Goal: Task Accomplishment & Management: Manage account settings

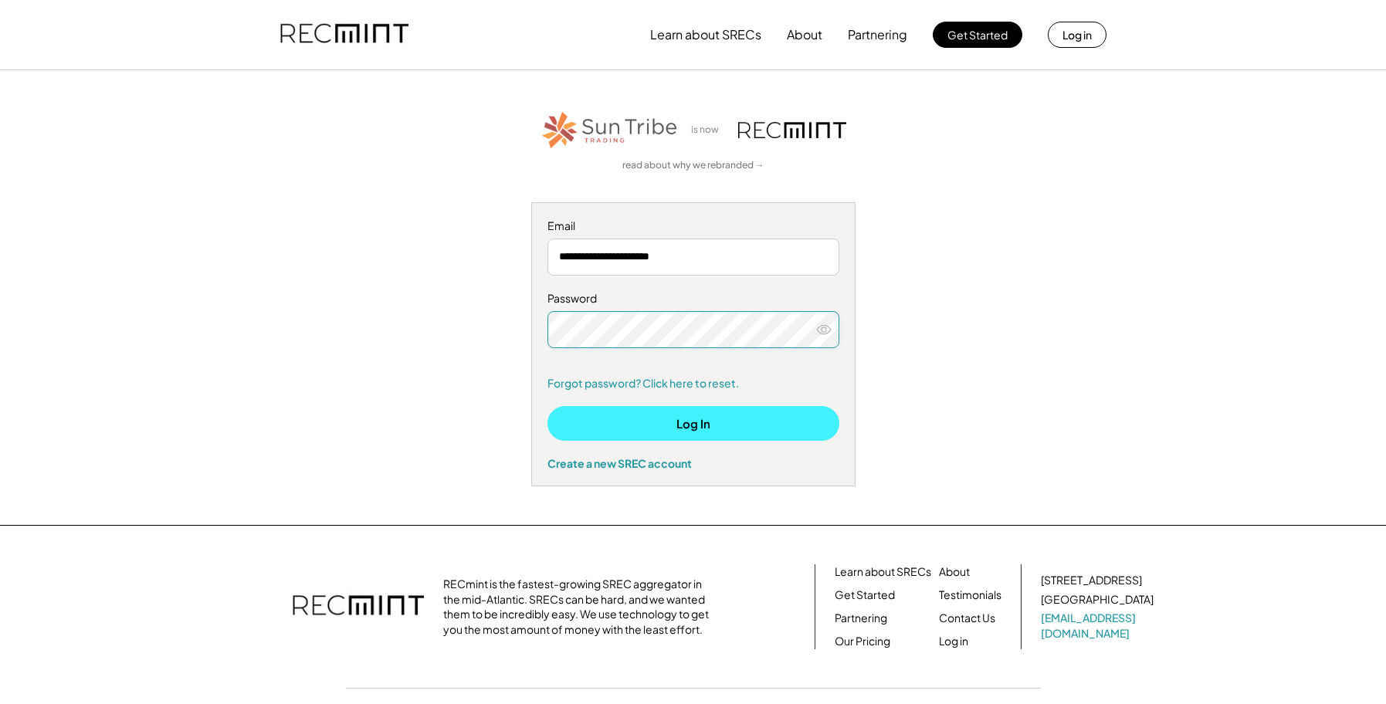
click at [705, 423] on button "Log In" at bounding box center [693, 423] width 292 height 35
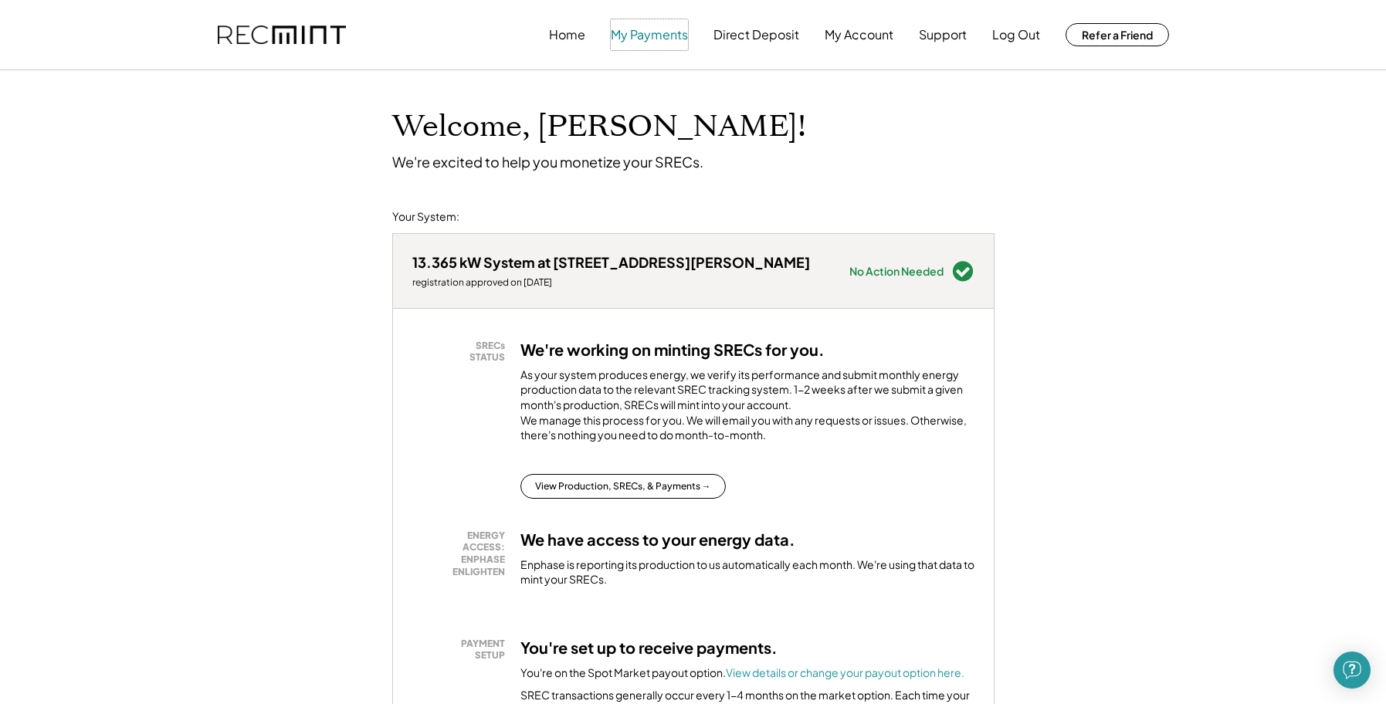
click at [651, 35] on button "My Payments" at bounding box center [649, 34] width 77 height 31
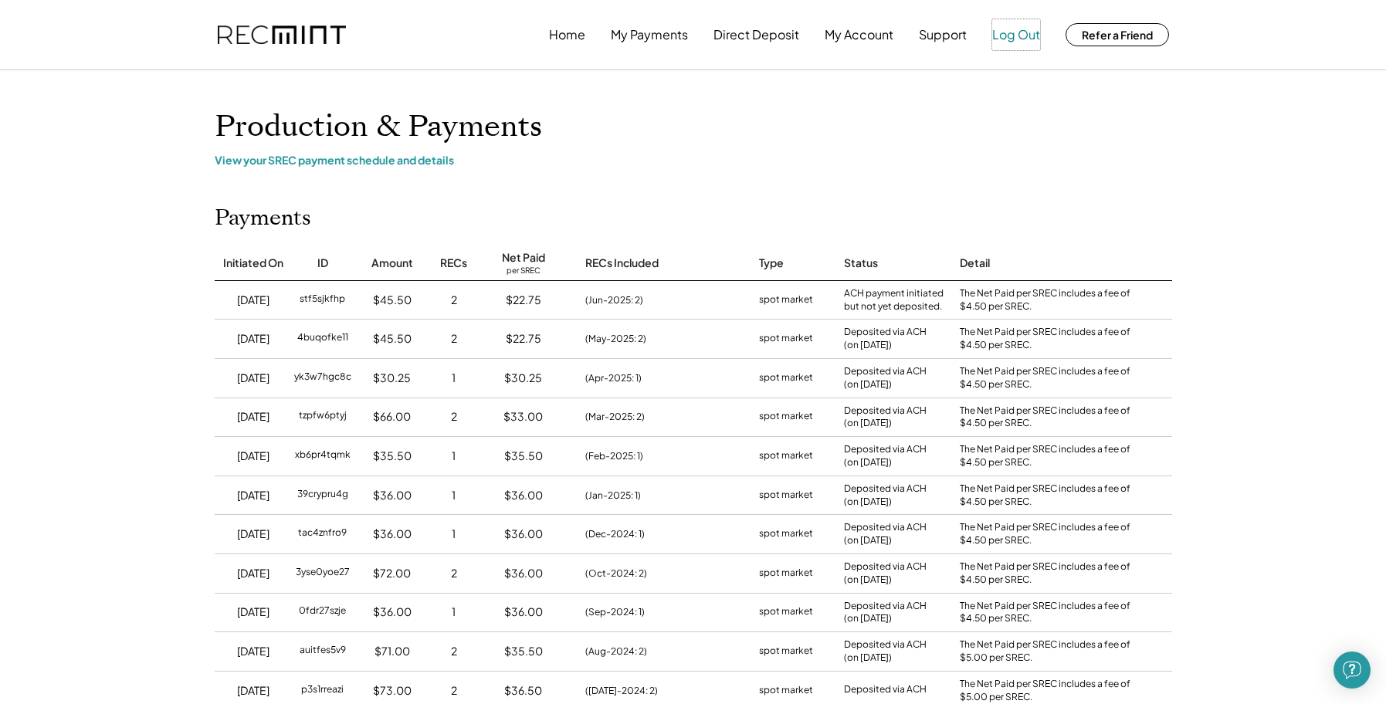
click at [1012, 37] on button "Log Out" at bounding box center [1016, 34] width 48 height 31
